Goal: Information Seeking & Learning: Find specific fact

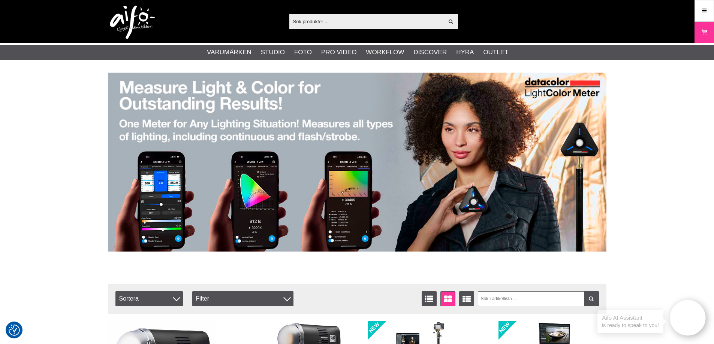
click at [377, 22] on input "text" at bounding box center [366, 21] width 155 height 11
click at [378, 22] on input "text" at bounding box center [366, 21] width 155 height 11
click at [379, 21] on input "text" at bounding box center [366, 21] width 155 height 11
click at [381, 17] on input "text" at bounding box center [366, 21] width 155 height 11
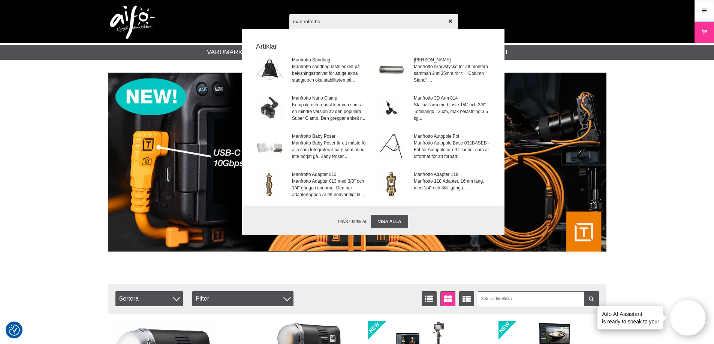
type input "manfrotto bom"
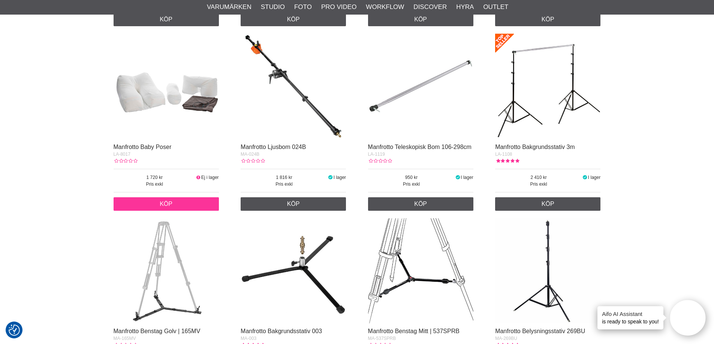
scroll to position [140, 0]
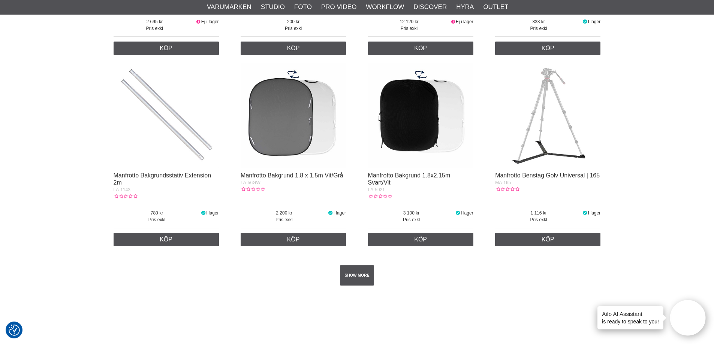
scroll to position [1302, 0]
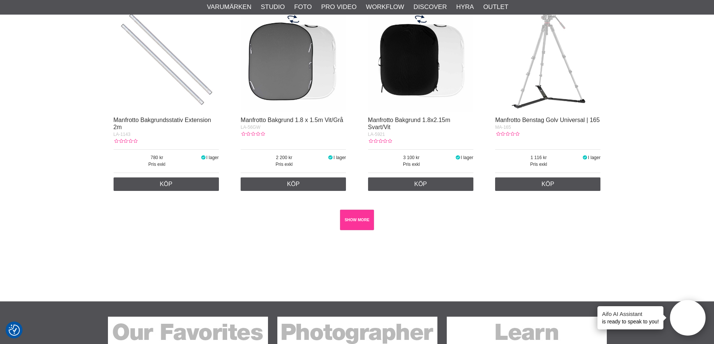
click at [351, 230] on link "SHOW MORE" at bounding box center [357, 220] width 34 height 21
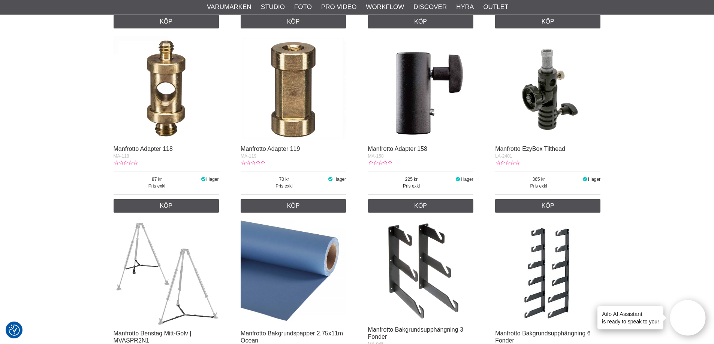
scroll to position [1855, 0]
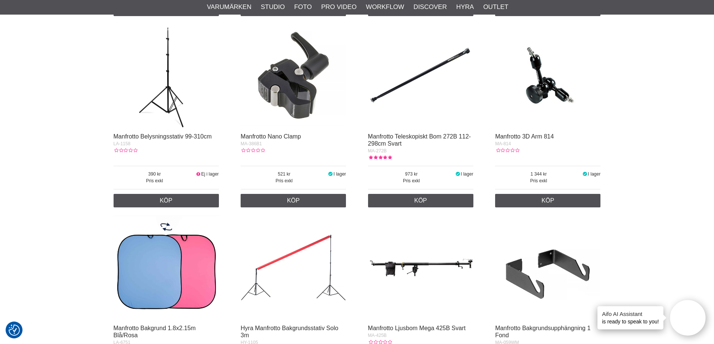
scroll to position [0, 0]
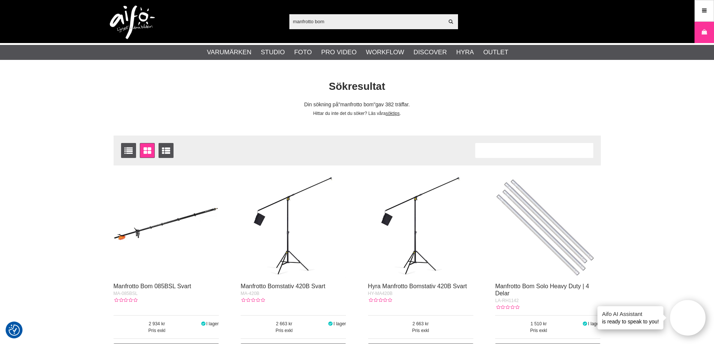
click at [521, 97] on div "Sökresultat Din sökning på manfrotto bom gav 382 träffar. Hittar du inte det du…" at bounding box center [357, 97] width 498 height 37
click at [442, 108] on div "Din sökning på manfrotto bom gav 382 träffar." at bounding box center [357, 105] width 498 height 8
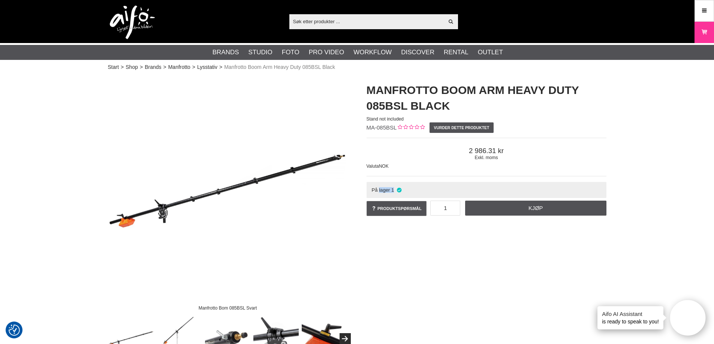
drag, startPoint x: 411, startPoint y: 189, endPoint x: 379, endPoint y: 190, distance: 32.2
click at [379, 190] on div "På lager 1" at bounding box center [486, 190] width 240 height 16
click at [379, 190] on span "På lager" at bounding box center [380, 190] width 18 height 6
drag, startPoint x: 377, startPoint y: 191, endPoint x: 417, endPoint y: 191, distance: 39.7
click at [417, 191] on div "På lager 1" at bounding box center [486, 190] width 240 height 16
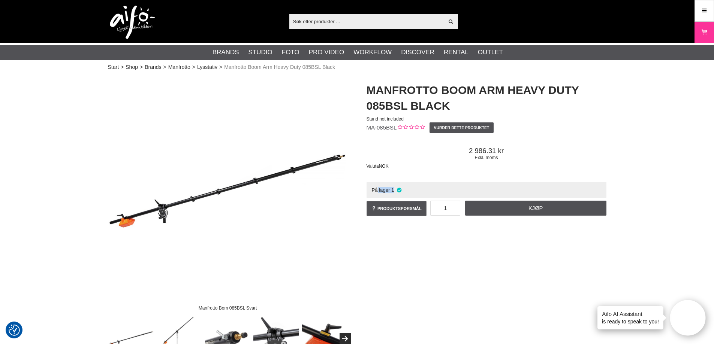
click at [417, 191] on div "På lager 1" at bounding box center [486, 190] width 240 height 16
drag, startPoint x: 412, startPoint y: 193, endPoint x: 381, endPoint y: 193, distance: 30.7
click at [381, 193] on div "På lager 1" at bounding box center [486, 190] width 240 height 16
click at [381, 193] on span "På lager" at bounding box center [380, 190] width 18 height 6
drag, startPoint x: 191, startPoint y: 13, endPoint x: 103, endPoint y: 14, distance: 87.3
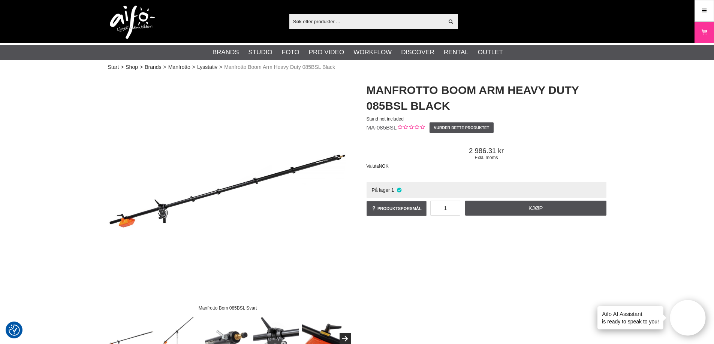
click at [103, 14] on div "Vis alt Products Kategorier ut av products Ditt søk etter ga ingen treff. Prøv …" at bounding box center [357, 21] width 510 height 43
click at [88, 17] on div "Vis alt Products Kategorier ut av products Ditt søk etter ga ingen treff. Prøv …" at bounding box center [357, 21] width 714 height 43
drag, startPoint x: 77, startPoint y: 19, endPoint x: 180, endPoint y: 21, distance: 103.4
click at [179, 21] on div "Vis alt Products Kategorier ut av products Ditt søk etter ga ingen treff. Prøv …" at bounding box center [357, 21] width 714 height 43
click at [182, 21] on div "Vis alt Products Kategorier ut av products Ditt søk etter ga ingen treff. Prøv …" at bounding box center [357, 21] width 510 height 43
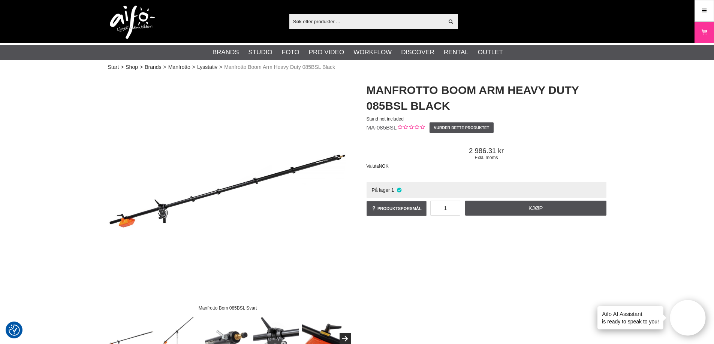
drag, startPoint x: 190, startPoint y: 19, endPoint x: 63, endPoint y: 18, distance: 126.3
click at [63, 18] on div "Vis alt Products Kategorier ut av products Ditt søk etter ga ingen treff. Prøv …" at bounding box center [357, 21] width 714 height 43
drag, startPoint x: 135, startPoint y: 20, endPoint x: 188, endPoint y: 20, distance: 53.2
click at [188, 20] on div "Vis alt Products Kategorier ut av products Ditt søk etter ga ingen treff. Prøv …" at bounding box center [357, 21] width 714 height 43
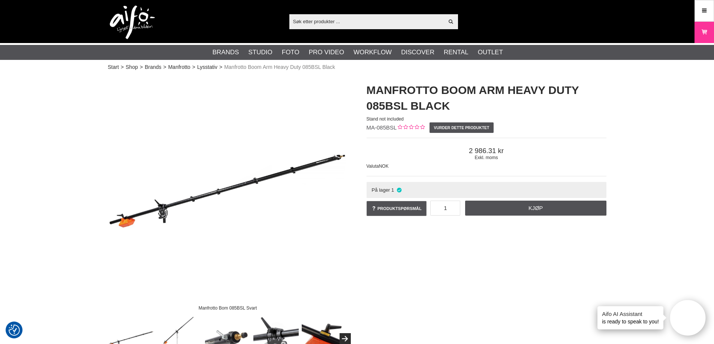
click at [188, 20] on div "Vis alt Products Kategorier ut av products Ditt søk etter ga ingen treff. Prøv …" at bounding box center [357, 21] width 510 height 43
drag, startPoint x: 395, startPoint y: 130, endPoint x: 366, endPoint y: 129, distance: 28.5
click at [366, 129] on span "MA-085BSL" at bounding box center [381, 127] width 30 height 6
copy span "MA-085BSL"
click at [137, 20] on img at bounding box center [132, 23] width 45 height 34
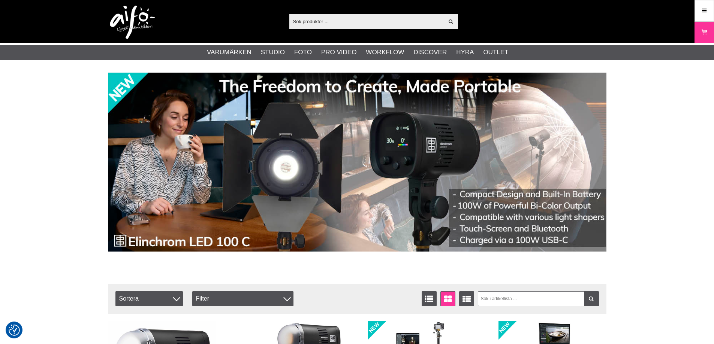
click at [320, 23] on input "text" at bounding box center [366, 21] width 155 height 11
paste input "MA-085BSL"
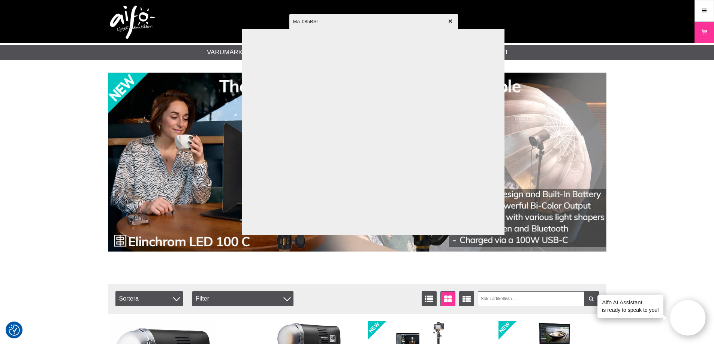
click at [331, 22] on input "MA-085BSL" at bounding box center [373, 21] width 169 height 26
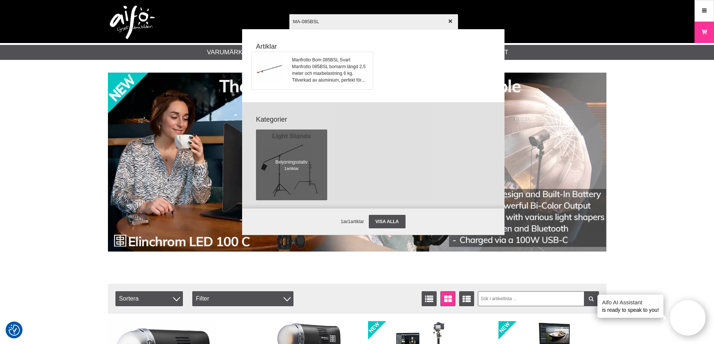
type input "MA-085BSL"
click at [332, 63] on span "Manfrotto Bom 085BSL Svart" at bounding box center [330, 60] width 76 height 7
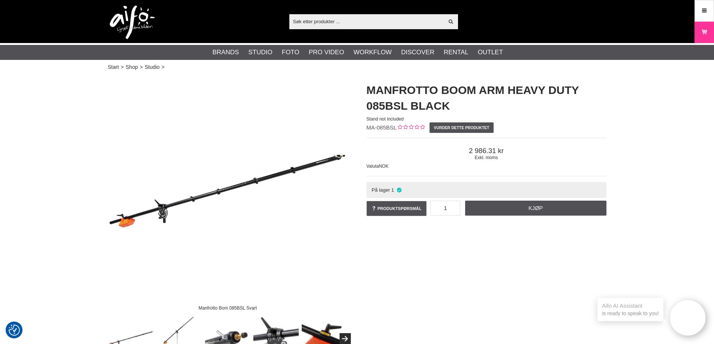
click at [578, 157] on span "Exkl. moms" at bounding box center [486, 157] width 240 height 5
drag, startPoint x: 507, startPoint y: 150, endPoint x: 459, endPoint y: 150, distance: 48.3
click at [459, 150] on span "2 986.31" at bounding box center [486, 151] width 240 height 8
drag, startPoint x: 490, startPoint y: 151, endPoint x: 519, endPoint y: 152, distance: 28.5
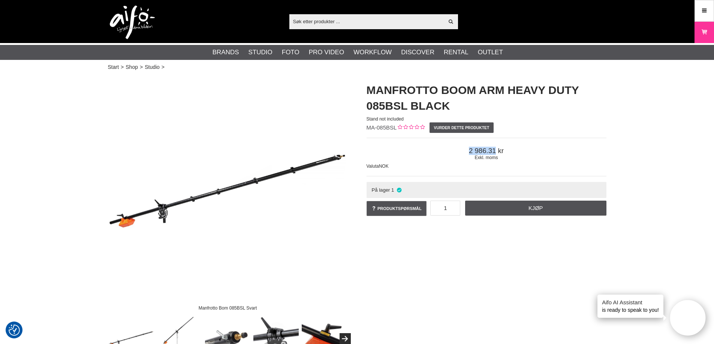
click at [519, 152] on span "2 986.31" at bounding box center [486, 151] width 240 height 8
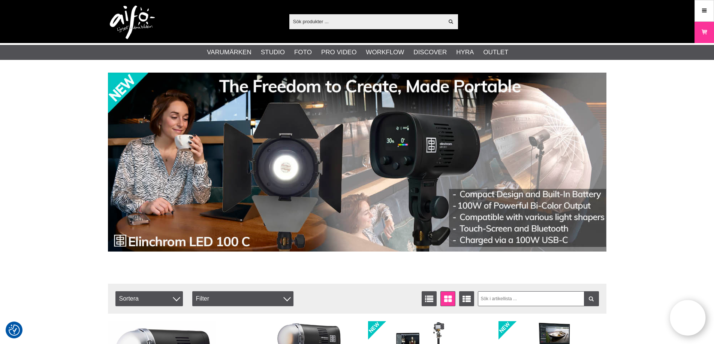
click at [336, 24] on input "text" at bounding box center [366, 21] width 155 height 11
paste input "MA-085BSL"
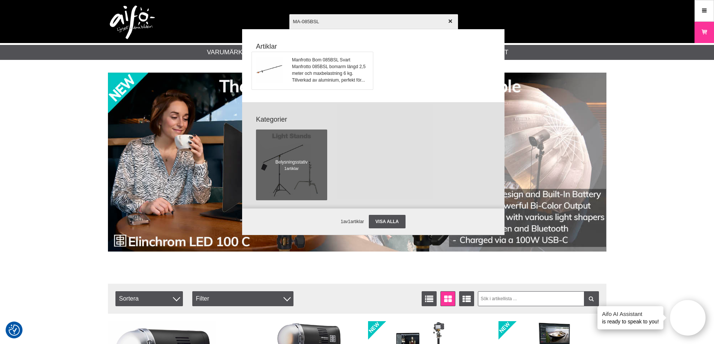
type input "MA-085BSL"
click at [303, 57] on span "Manfrotto Bom 085BSL Svart" at bounding box center [330, 60] width 76 height 7
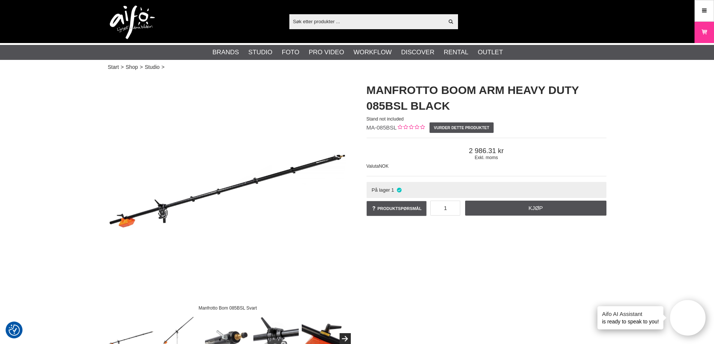
drag, startPoint x: 513, startPoint y: 163, endPoint x: 460, endPoint y: 152, distance: 53.6
click at [460, 152] on div "Exkl. moms 2 986.31 Valuta NOK" at bounding box center [486, 157] width 240 height 39
click at [460, 152] on span "2 986.31" at bounding box center [486, 151] width 240 height 8
drag, startPoint x: 468, startPoint y: 149, endPoint x: 509, endPoint y: 160, distance: 42.6
click at [509, 160] on div "Exkl. moms 2 986.31" at bounding box center [486, 153] width 240 height 19
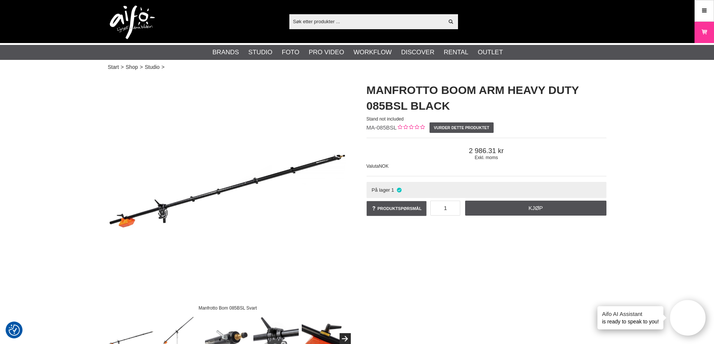
drag, startPoint x: 509, startPoint y: 160, endPoint x: 449, endPoint y: 162, distance: 60.0
click at [508, 160] on span "Exkl. moms" at bounding box center [486, 157] width 240 height 5
click at [388, 166] on span "NOK" at bounding box center [384, 166] width 10 height 5
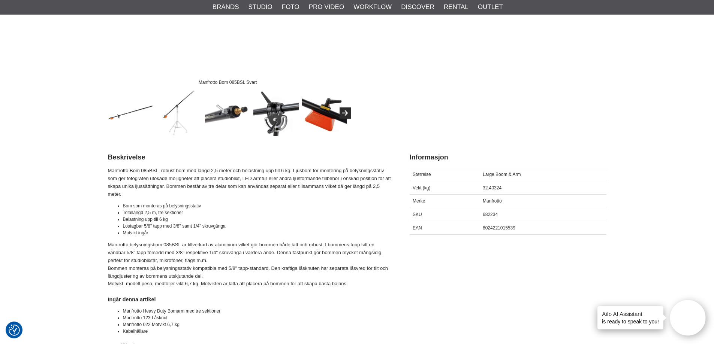
scroll to position [244, 0]
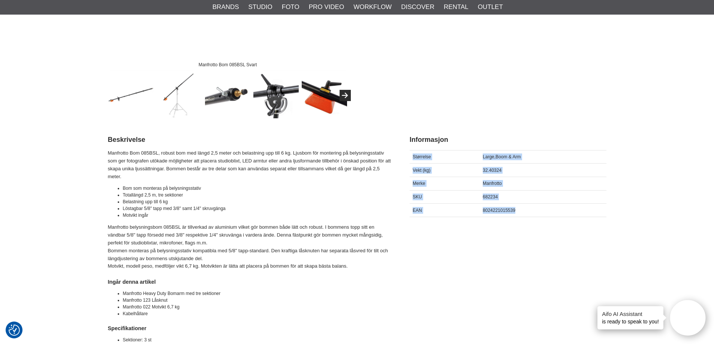
drag, startPoint x: 520, startPoint y: 209, endPoint x: 413, endPoint y: 152, distance: 120.8
click at [413, 152] on div "Størrelse Large,Boom & Arm Vekt (kg) 32.40324 [GEOGRAPHIC_DATA] Manfrotto SKU 6…" at bounding box center [507, 183] width 197 height 67
click at [413, 152] on div "Størrelse" at bounding box center [444, 156] width 70 height 13
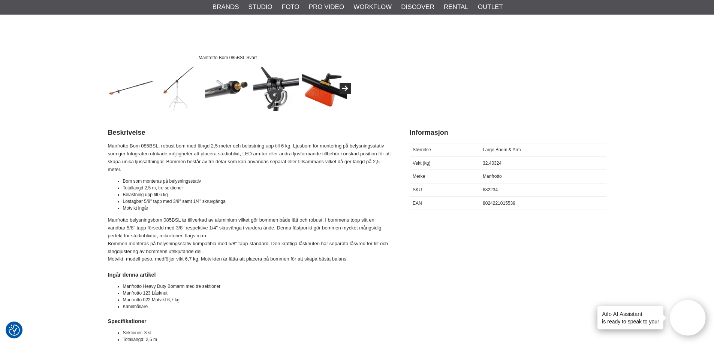
scroll to position [253, 0]
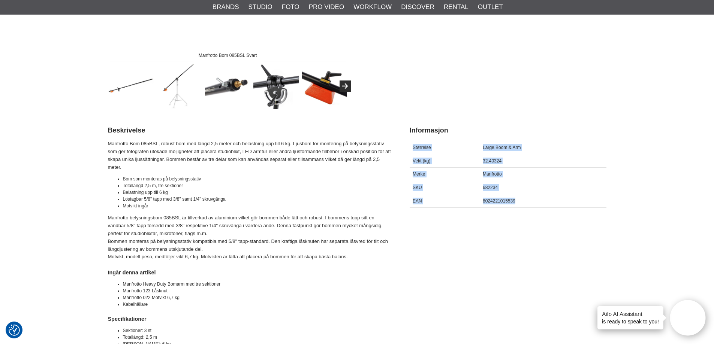
drag, startPoint x: 414, startPoint y: 156, endPoint x: 522, endPoint y: 214, distance: 122.4
click at [522, 214] on div "Størrelse Large,Boom & Arm Vekt (kg) 32.40324 [GEOGRAPHIC_DATA] Manfrotto SKU 6…" at bounding box center [507, 177] width 197 height 80
drag, startPoint x: 495, startPoint y: 199, endPoint x: 412, endPoint y: 147, distance: 97.3
click at [412, 147] on div "Størrelse Large,Boom & Arm Vekt (kg) 32.40324 [GEOGRAPHIC_DATA] Manfrotto SKU 6…" at bounding box center [507, 174] width 197 height 67
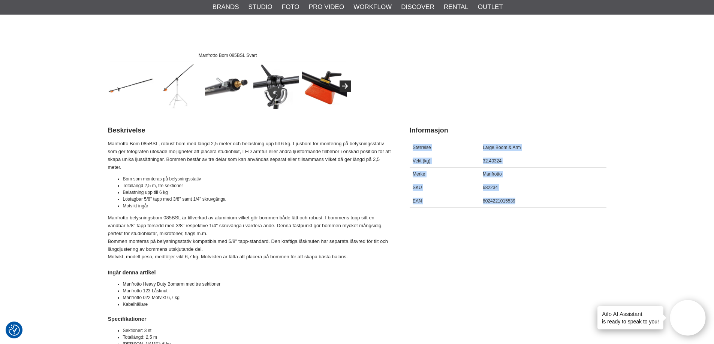
click at [412, 146] on div "Størrelse" at bounding box center [444, 147] width 70 height 13
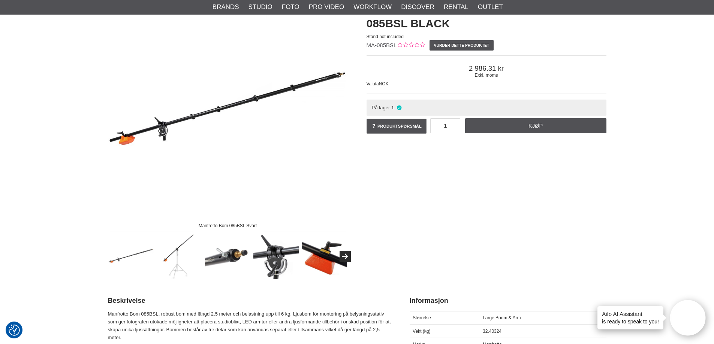
scroll to position [0, 0]
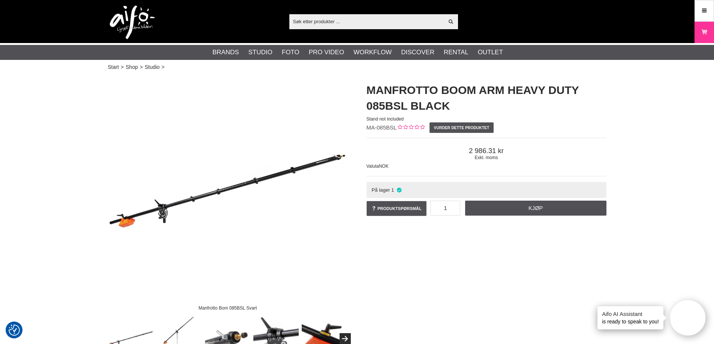
click at [462, 168] on div "Exkl. moms 2 986.31 Valuta NOK" at bounding box center [486, 157] width 240 height 39
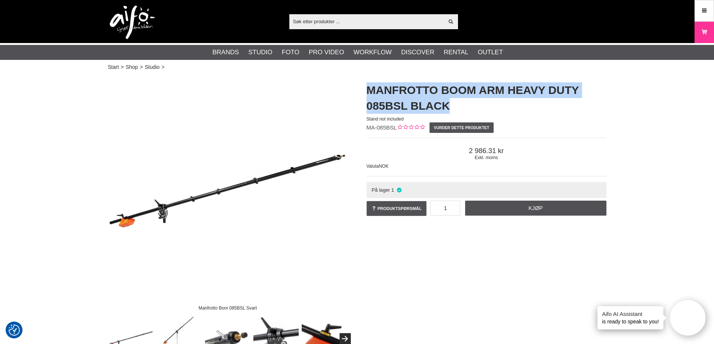
drag, startPoint x: 448, startPoint y: 108, endPoint x: 370, endPoint y: 86, distance: 80.4
click at [370, 86] on h1 "Manfrotto Boom Arm Heavy Duty 085BSL Black" at bounding box center [486, 97] width 240 height 31
drag, startPoint x: 370, startPoint y: 90, endPoint x: 447, endPoint y: 105, distance: 78.8
click at [447, 105] on h1 "Manfrotto Boom Arm Heavy Duty 085BSL Black" at bounding box center [486, 97] width 240 height 31
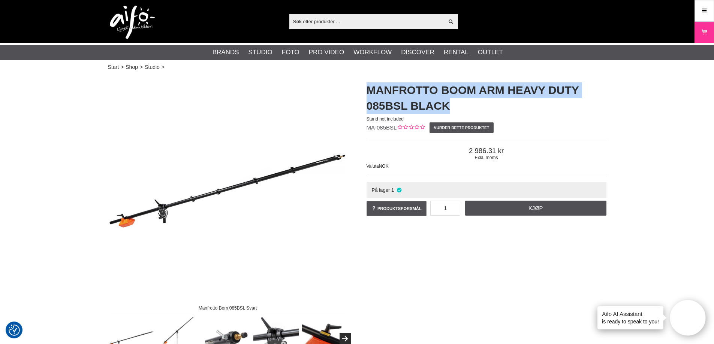
click at [448, 105] on h1 "Manfrotto Boom Arm Heavy Duty 085BSL Black" at bounding box center [486, 97] width 240 height 31
click at [511, 99] on h1 "Manfrotto Boom Arm Heavy Duty 085BSL Black" at bounding box center [486, 97] width 240 height 31
drag, startPoint x: 481, startPoint y: 100, endPoint x: 365, endPoint y: 93, distance: 116.0
click at [365, 93] on div "Manfrotto Boom Arm Heavy Duty 085BSL Black Stand not included MA-085BSL Vurder …" at bounding box center [486, 150] width 259 height 150
click at [370, 92] on h1 "Manfrotto Boom Arm Heavy Duty 085BSL Black" at bounding box center [486, 97] width 240 height 31
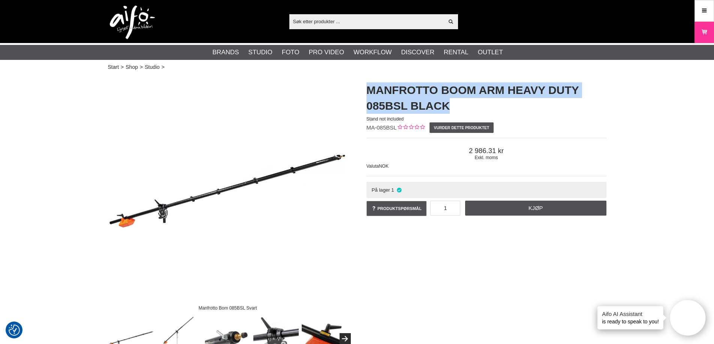
drag, startPoint x: 367, startPoint y: 90, endPoint x: 455, endPoint y: 103, distance: 89.4
click at [455, 103] on h1 "Manfrotto Boom Arm Heavy Duty 085BSL Black" at bounding box center [486, 97] width 240 height 31
click at [456, 104] on h1 "Manfrotto Boom Arm Heavy Duty 085BSL Black" at bounding box center [486, 97] width 240 height 31
click at [446, 105] on h1 "Manfrotto Boom Arm Heavy Duty 085BSL Black" at bounding box center [486, 97] width 240 height 31
drag, startPoint x: 454, startPoint y: 108, endPoint x: 365, endPoint y: 90, distance: 90.2
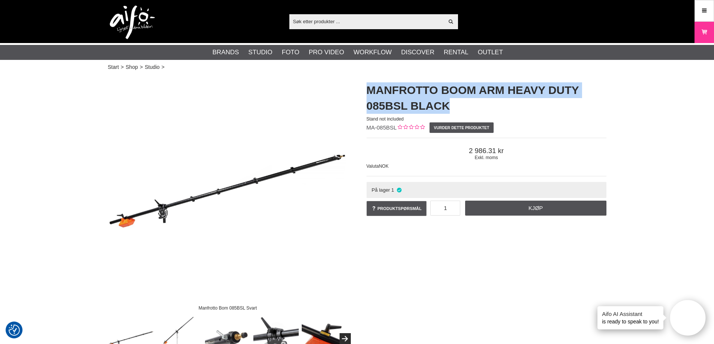
click at [365, 91] on div "Manfrotto Boom Arm Heavy Duty 085BSL Black Stand not included MA-085BSL Vurder …" at bounding box center [486, 150] width 259 height 150
click at [368, 89] on h1 "Manfrotto Boom Arm Heavy Duty 085BSL Black" at bounding box center [486, 97] width 240 height 31
drag, startPoint x: 372, startPoint y: 90, endPoint x: 441, endPoint y: 103, distance: 70.2
click at [441, 103] on h1 "Manfrotto Boom Arm Heavy Duty 085BSL Black" at bounding box center [486, 97] width 240 height 31
